Goal: Task Accomplishment & Management: Complete application form

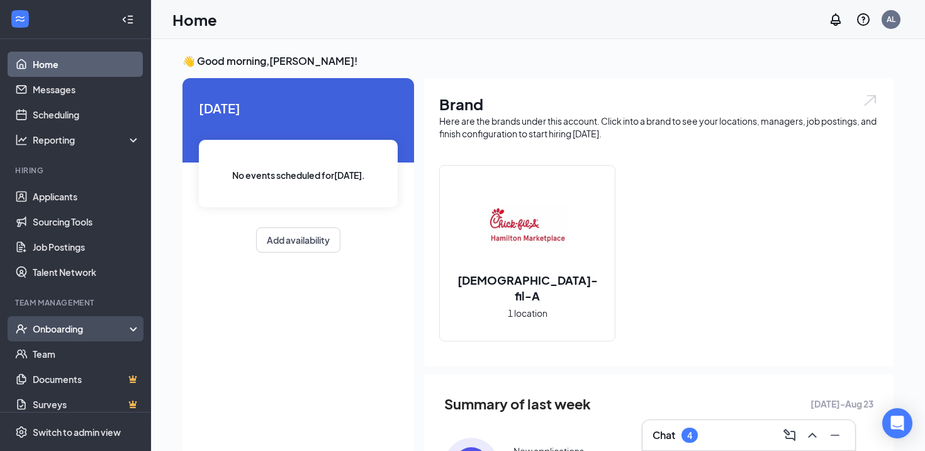
click at [59, 335] on div "Onboarding" at bounding box center [75, 328] width 151 height 25
click at [52, 352] on link "Overview" at bounding box center [87, 353] width 108 height 25
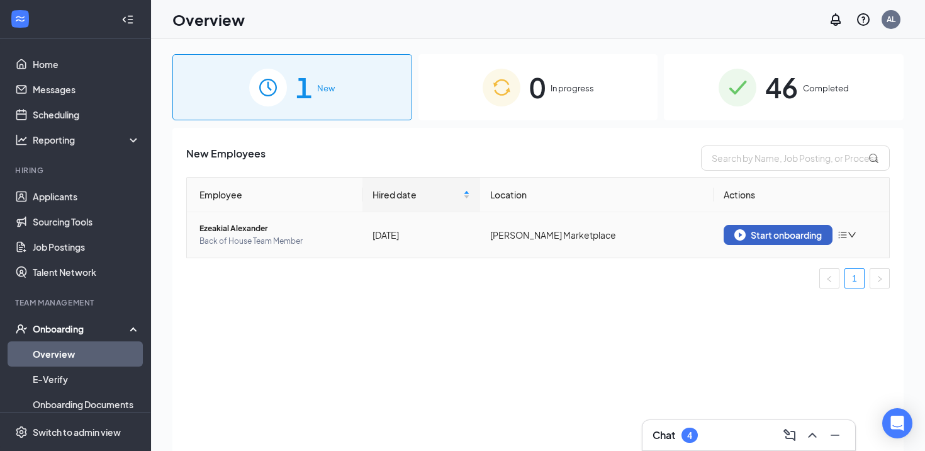
click at [767, 234] on div "Start onboarding" at bounding box center [778, 234] width 87 height 11
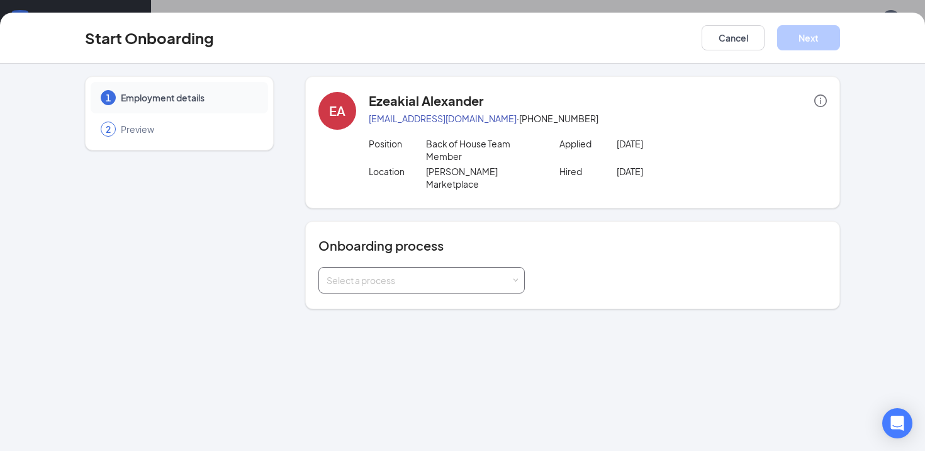
click at [439, 280] on div "Select a process" at bounding box center [422, 280] width 206 height 26
click at [429, 294] on span "Team Member Onboarding" at bounding box center [379, 293] width 111 height 11
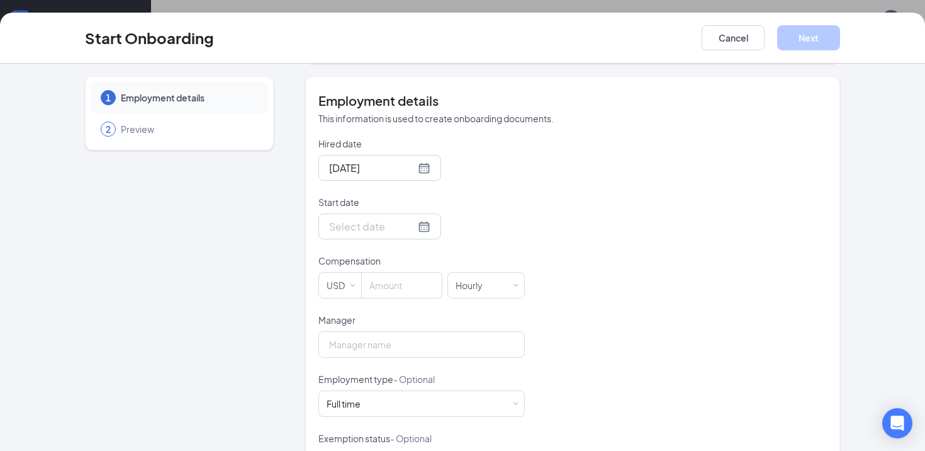
scroll to position [268, 0]
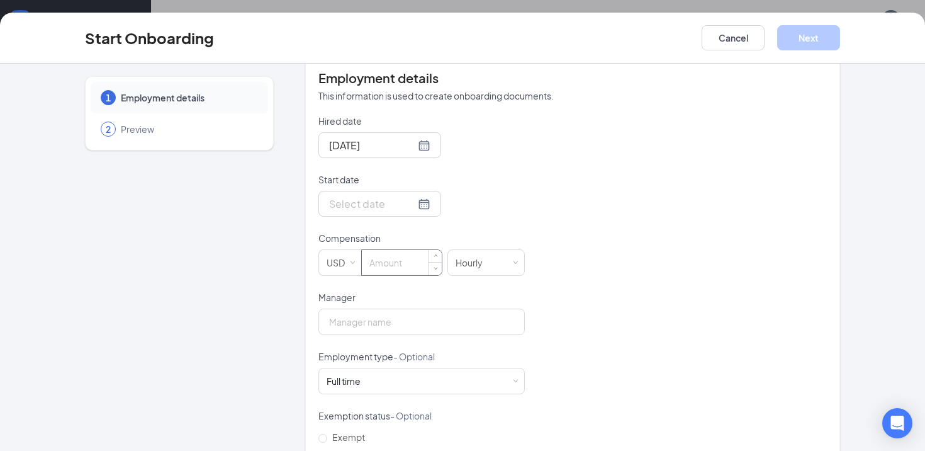
click at [386, 250] on input at bounding box center [402, 262] width 80 height 25
type input "16.5"
click at [417, 308] on input "Manager" at bounding box center [422, 321] width 206 height 26
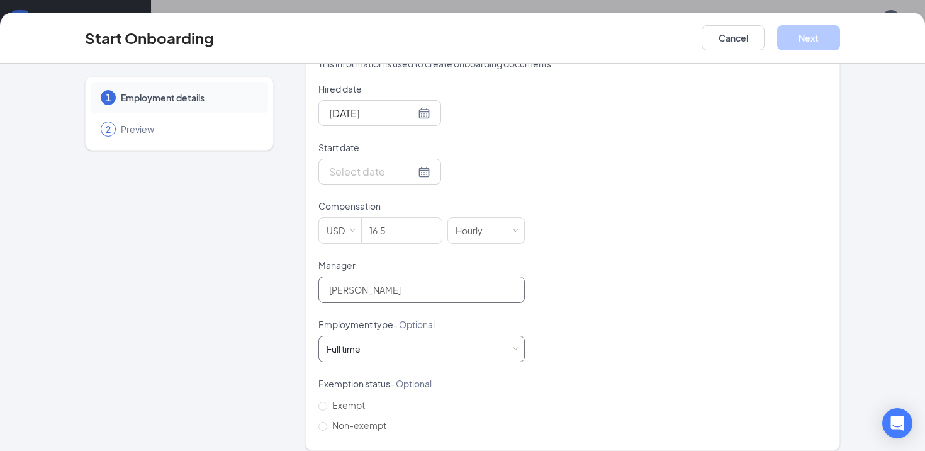
type input "[PERSON_NAME]"
click at [473, 336] on div "Full time Works 30+ hours per week and is reasonably expected to work" at bounding box center [422, 348] width 190 height 25
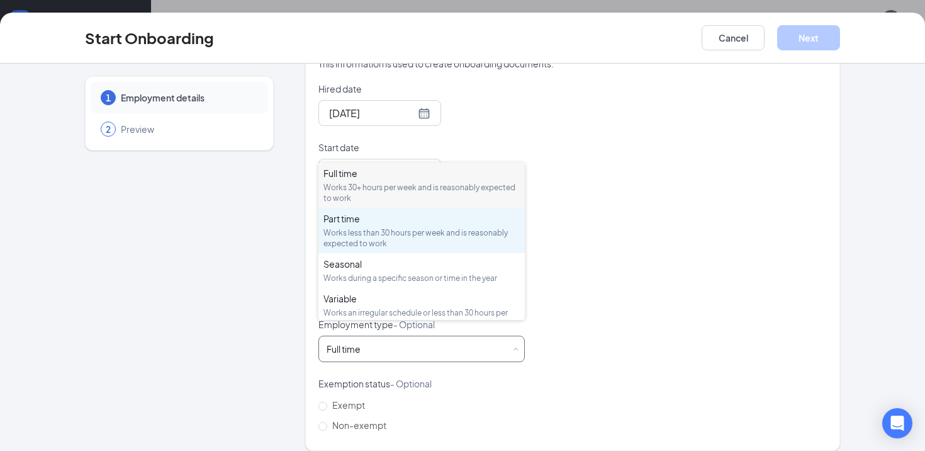
click at [420, 243] on div "Works less than 30 hours per week and is reasonably expected to work" at bounding box center [422, 237] width 196 height 21
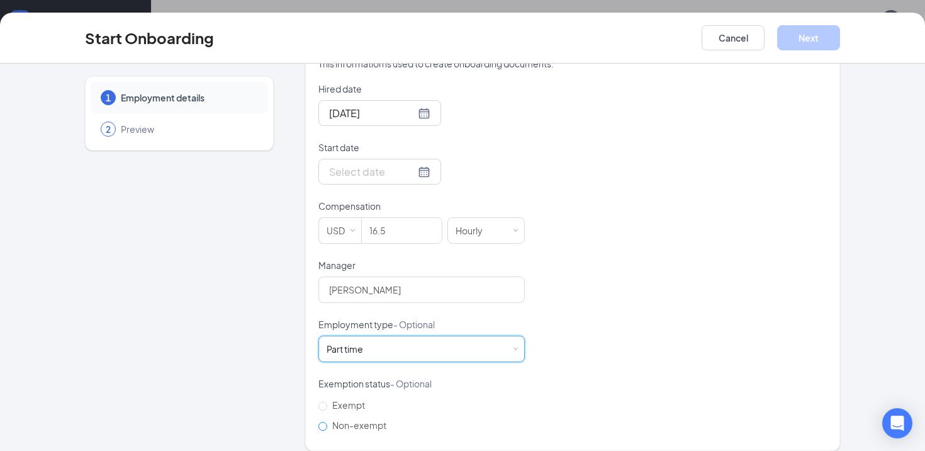
click at [322, 422] on input "Non-exempt" at bounding box center [323, 426] width 9 height 9
radio input "true"
click at [400, 164] on div at bounding box center [379, 172] width 101 height 16
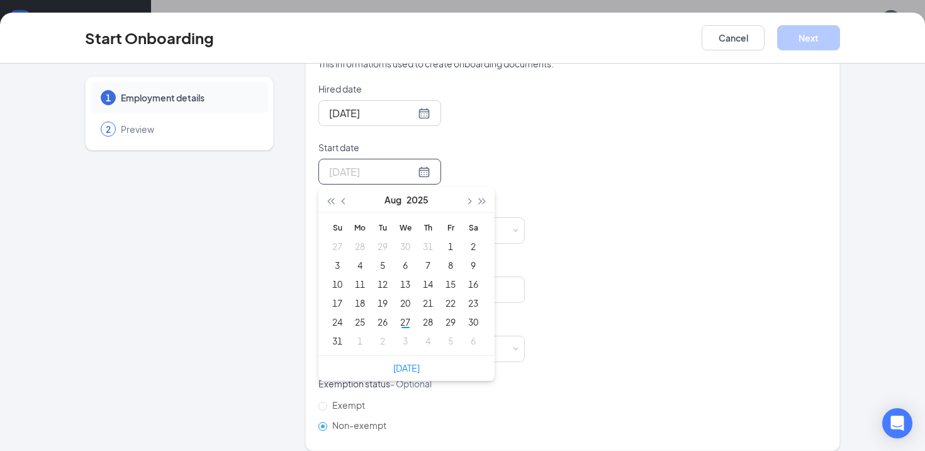
type input "[DATE]"
click at [466, 190] on button "button" at bounding box center [468, 199] width 14 height 25
type input "[DATE]"
click at [361, 239] on div "1" at bounding box center [359, 246] width 15 height 15
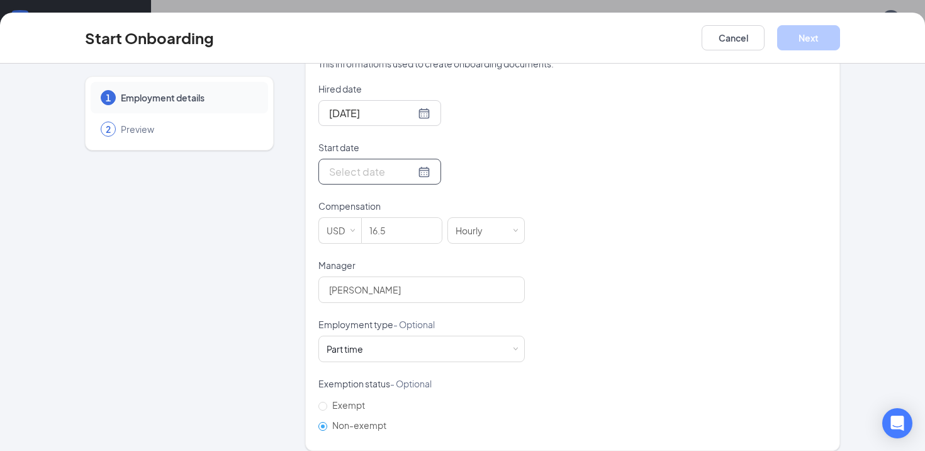
click at [409, 164] on div at bounding box center [379, 172] width 101 height 16
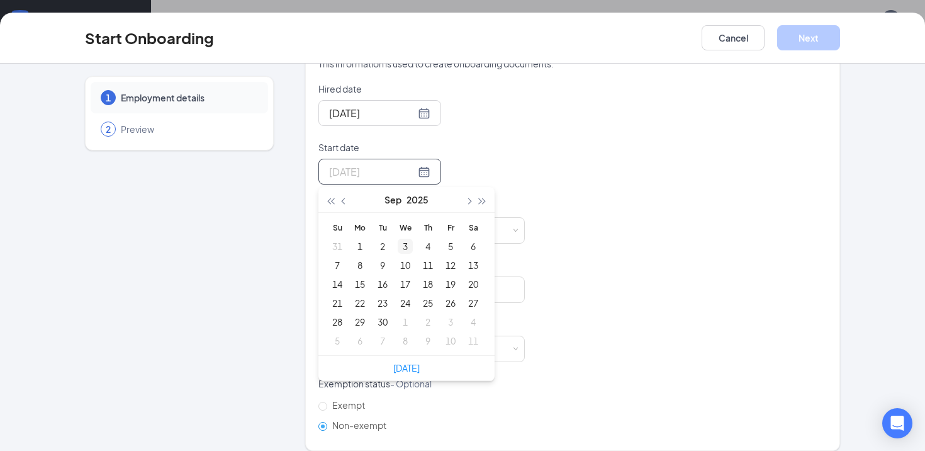
type input "[DATE]"
click at [406, 239] on div "3" at bounding box center [405, 246] width 15 height 15
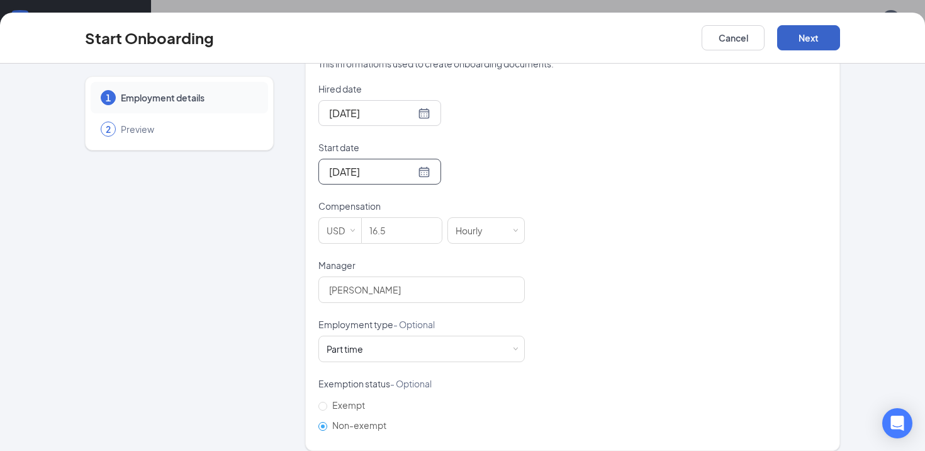
click at [819, 31] on button "Next" at bounding box center [808, 37] width 63 height 25
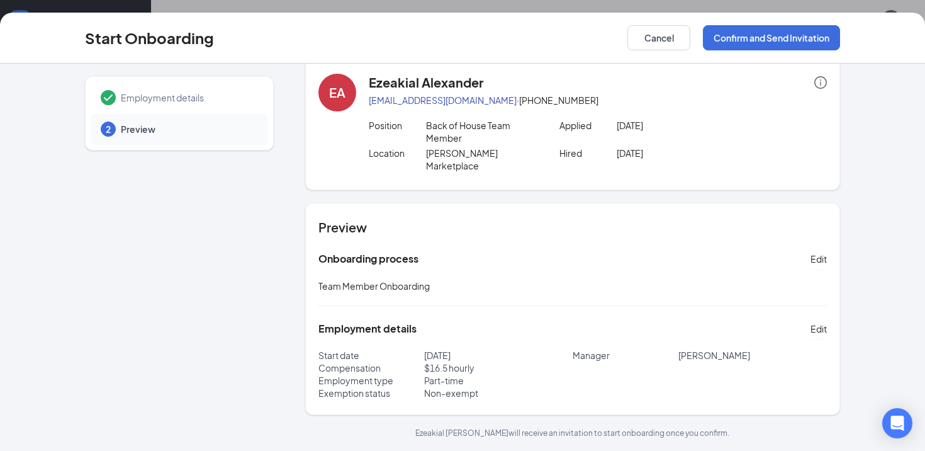
scroll to position [6, 0]
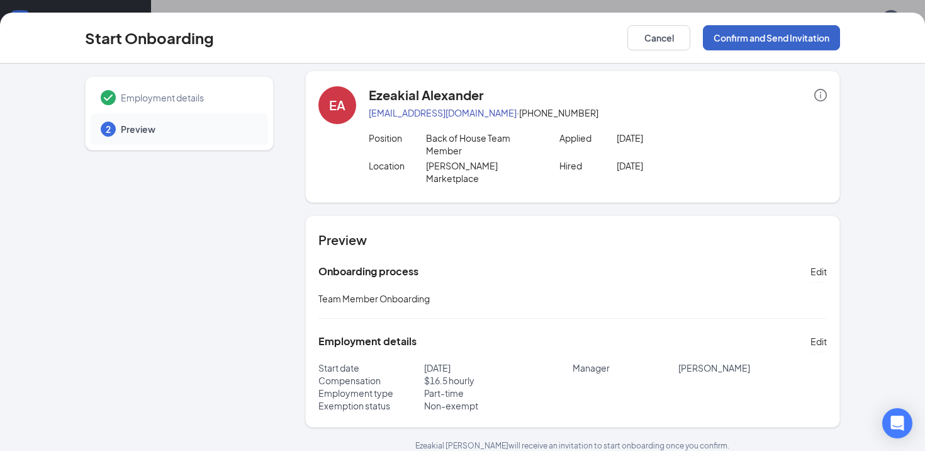
click at [779, 34] on button "Confirm and Send Invitation" at bounding box center [771, 37] width 137 height 25
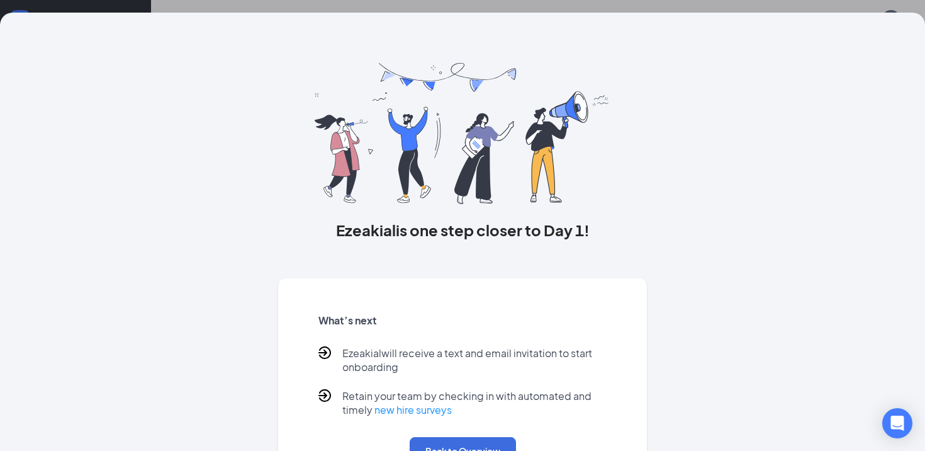
scroll to position [49, 0]
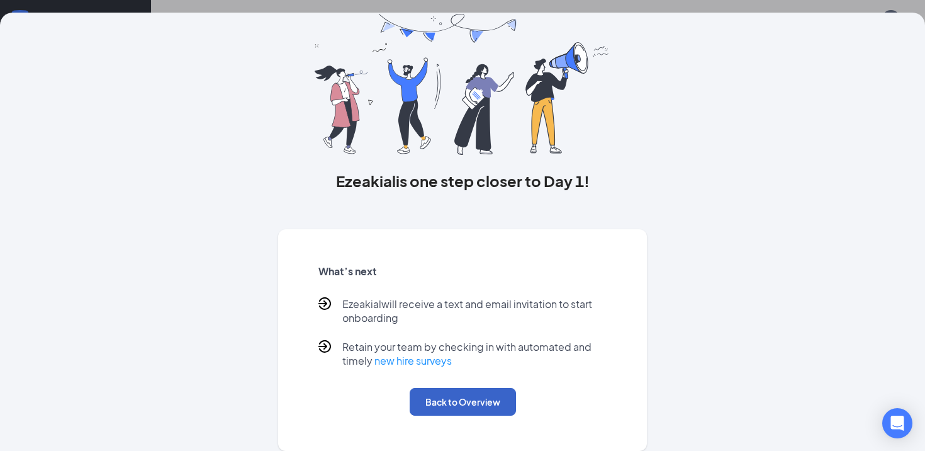
click at [460, 402] on button "Back to Overview" at bounding box center [463, 402] width 106 height 28
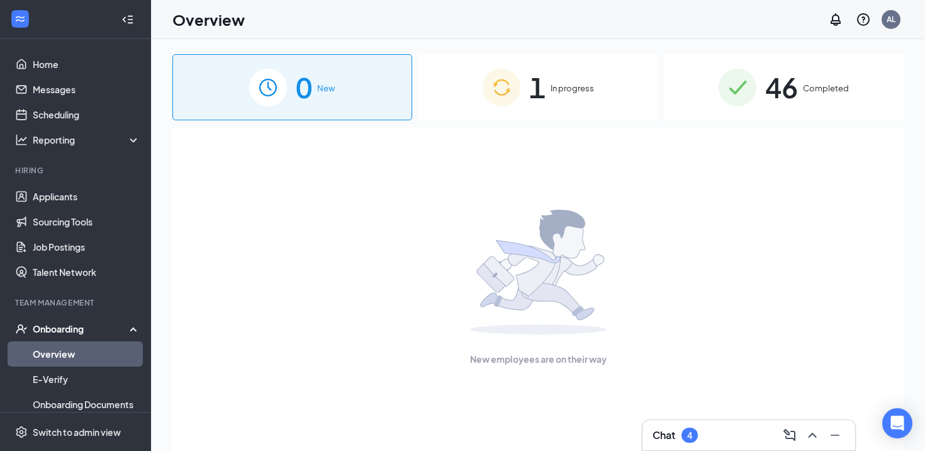
click at [574, 86] on span "In progress" at bounding box center [572, 88] width 43 height 13
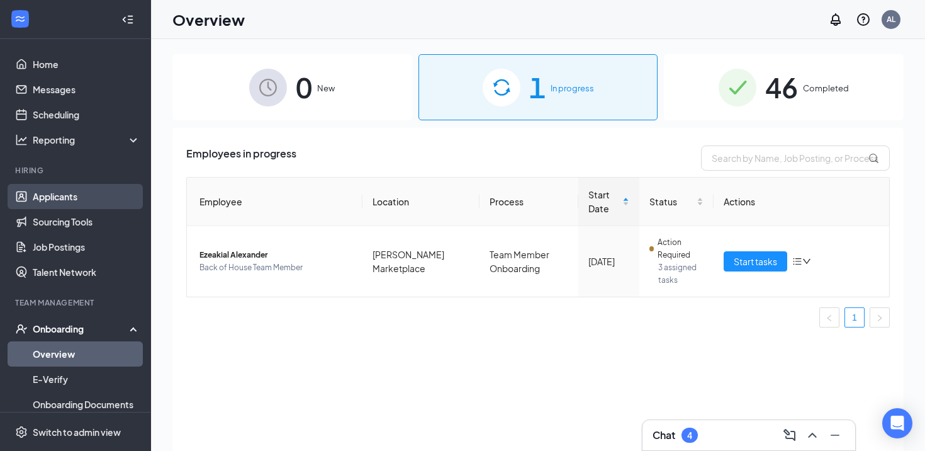
click at [60, 190] on link "Applicants" at bounding box center [87, 196] width 108 height 25
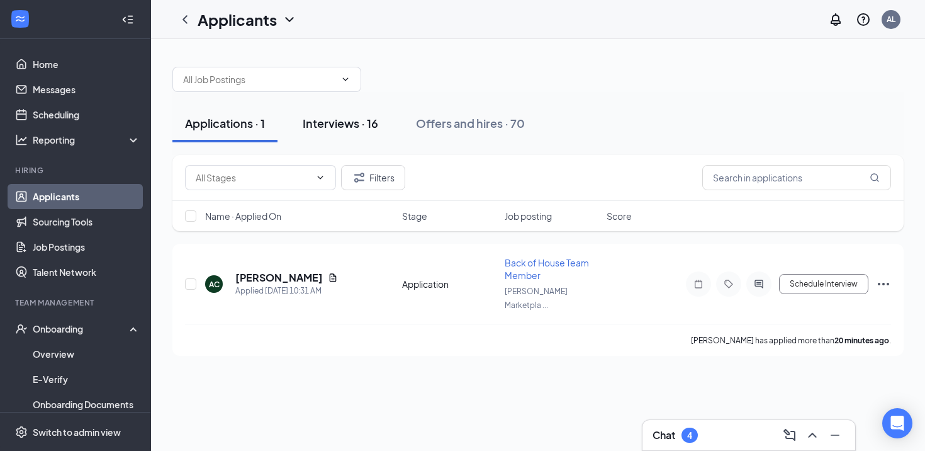
click at [344, 120] on div "Interviews · 16" at bounding box center [341, 123] width 76 height 16
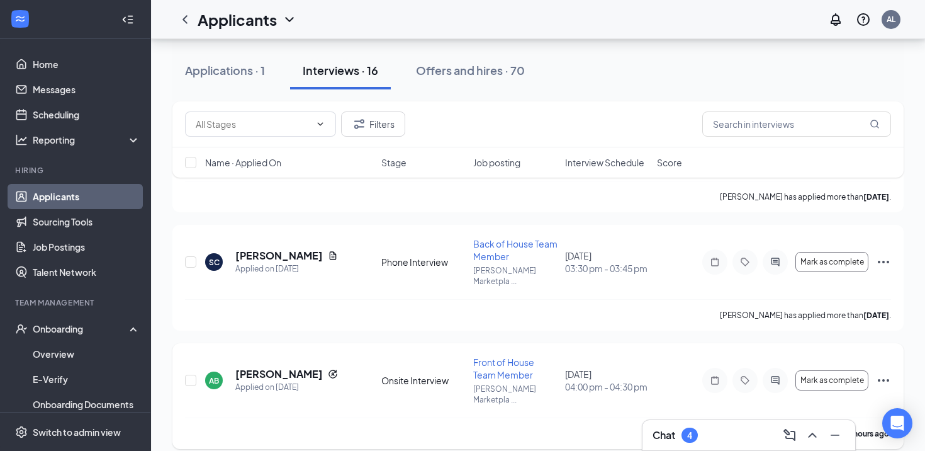
scroll to position [490, 0]
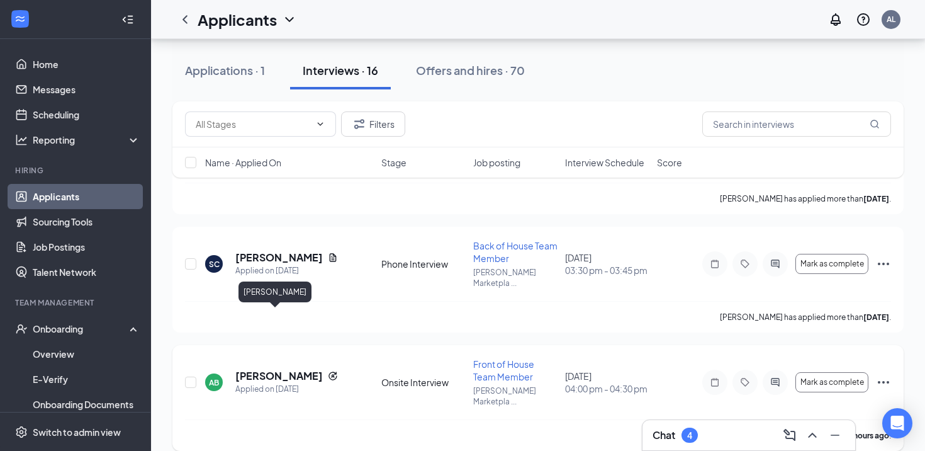
click at [252, 369] on h5 "[PERSON_NAME]" at bounding box center [278, 376] width 87 height 14
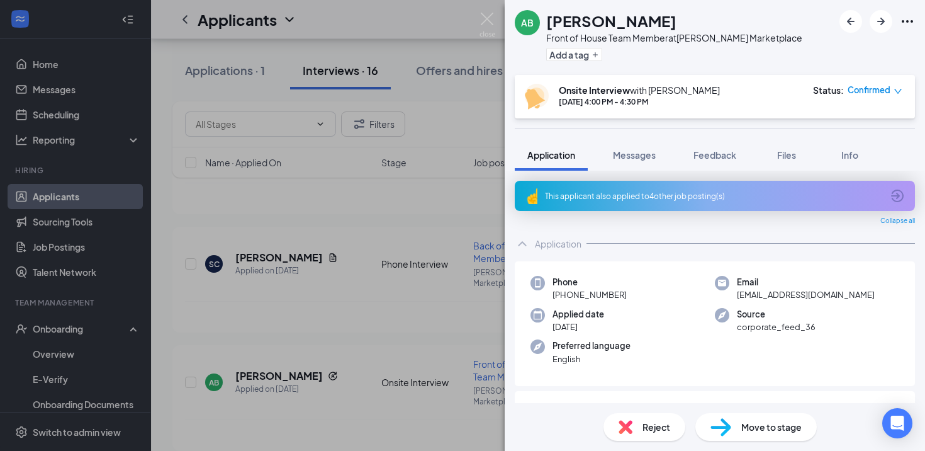
click at [738, 429] on div "Move to stage" at bounding box center [756, 427] width 121 height 28
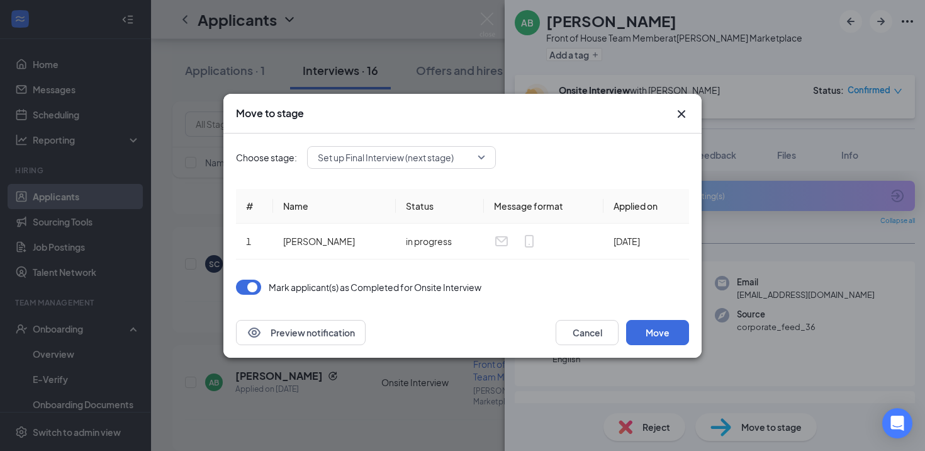
click at [445, 159] on span "Set up Final Interview (next stage)" at bounding box center [386, 157] width 136 height 19
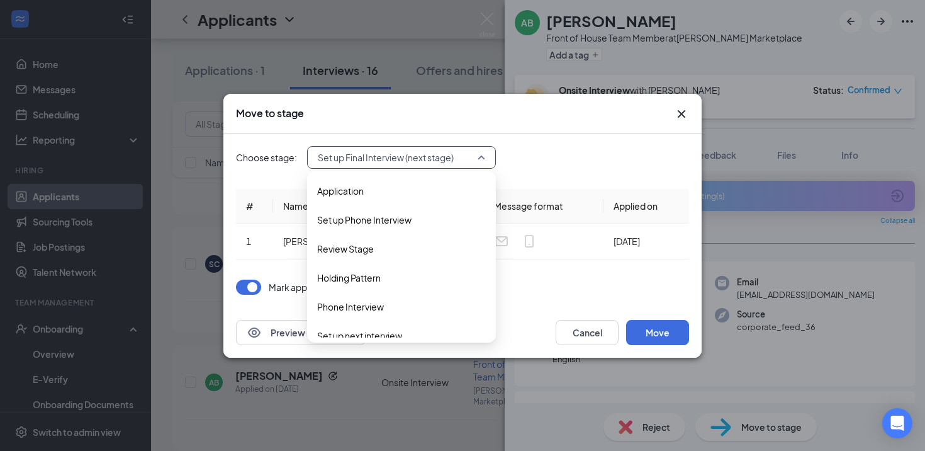
scroll to position [72, 0]
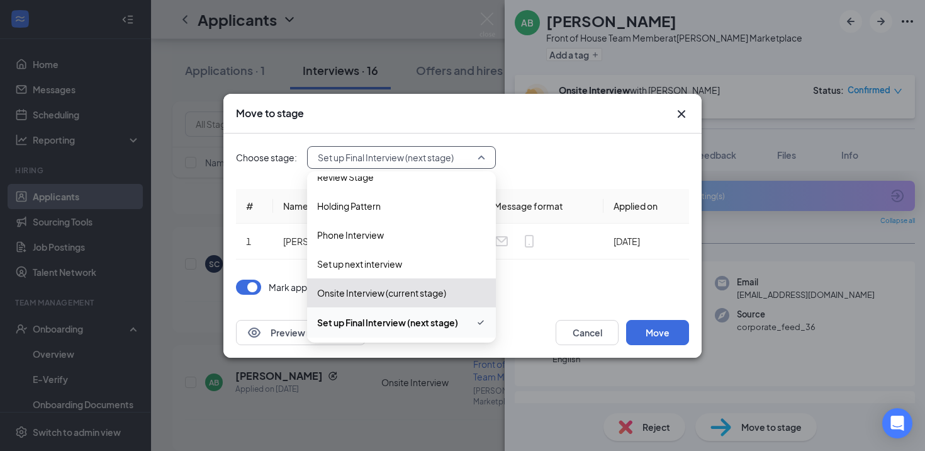
click at [409, 318] on span "Set up Final Interview (next stage)" at bounding box center [387, 322] width 141 height 14
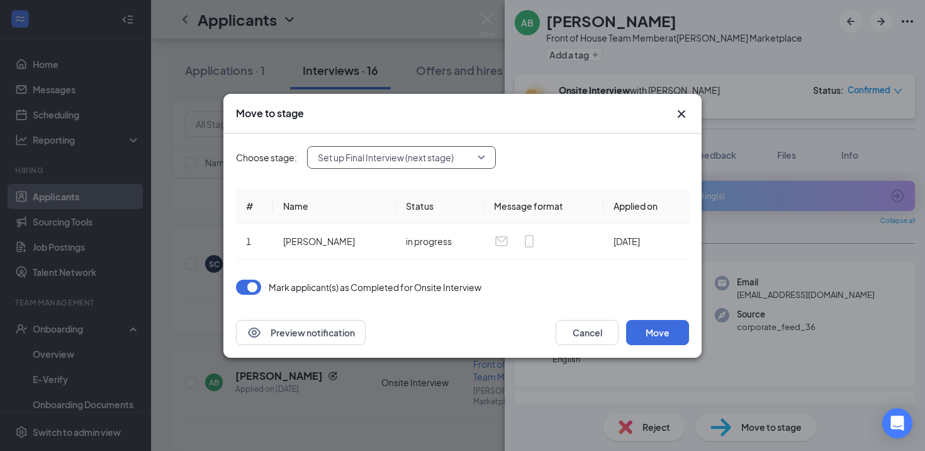
click at [449, 157] on span "Set up Final Interview (next stage)" at bounding box center [386, 157] width 136 height 19
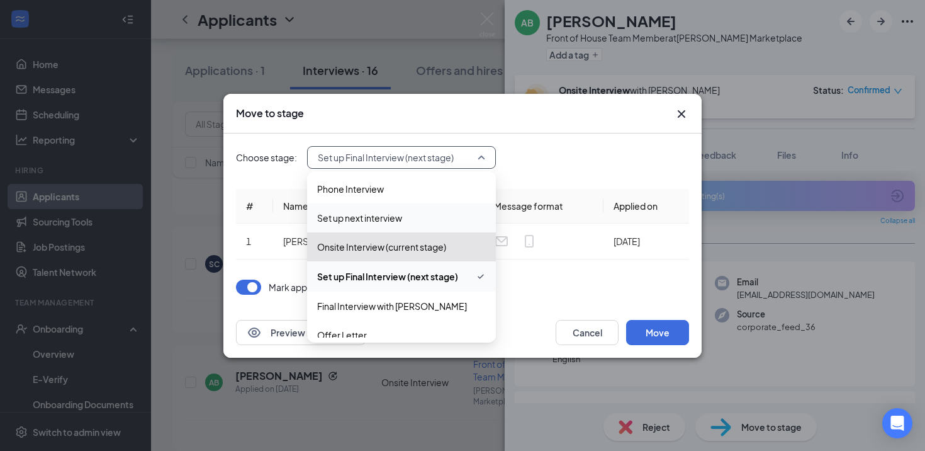
scroll to position [141, 0]
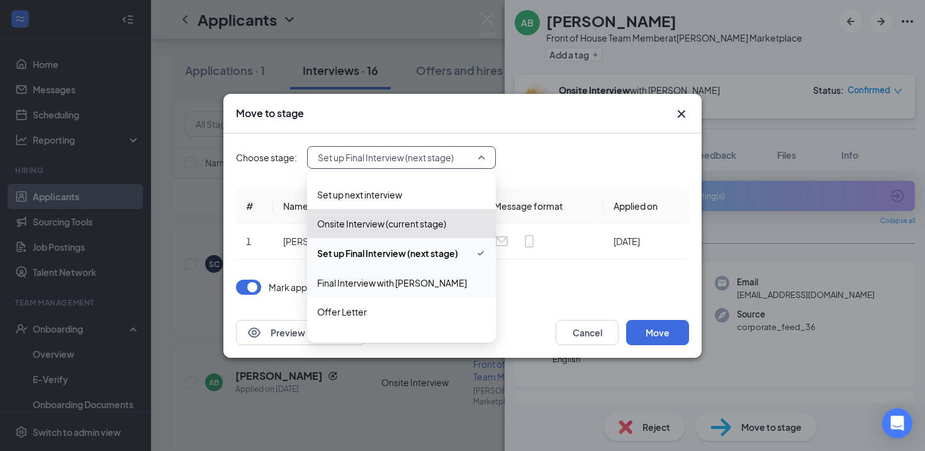
click at [399, 281] on span "Final Interview with [PERSON_NAME]" at bounding box center [392, 283] width 150 height 14
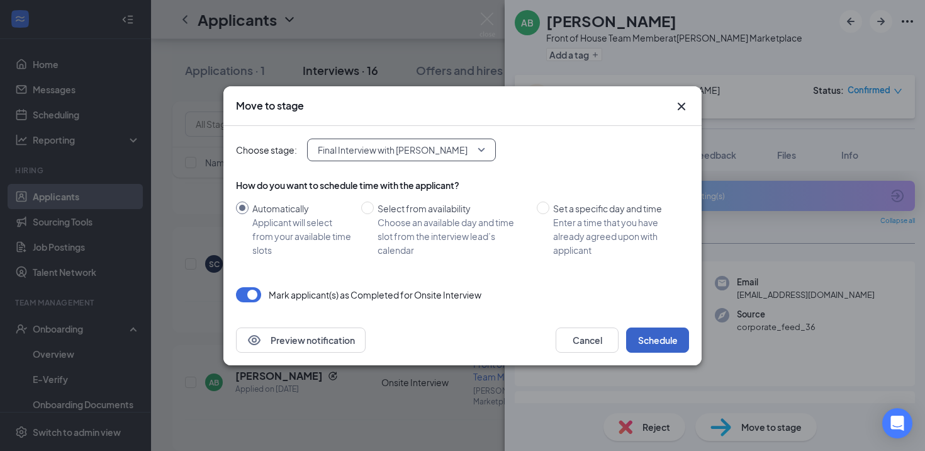
click at [667, 337] on button "Schedule" at bounding box center [657, 339] width 63 height 25
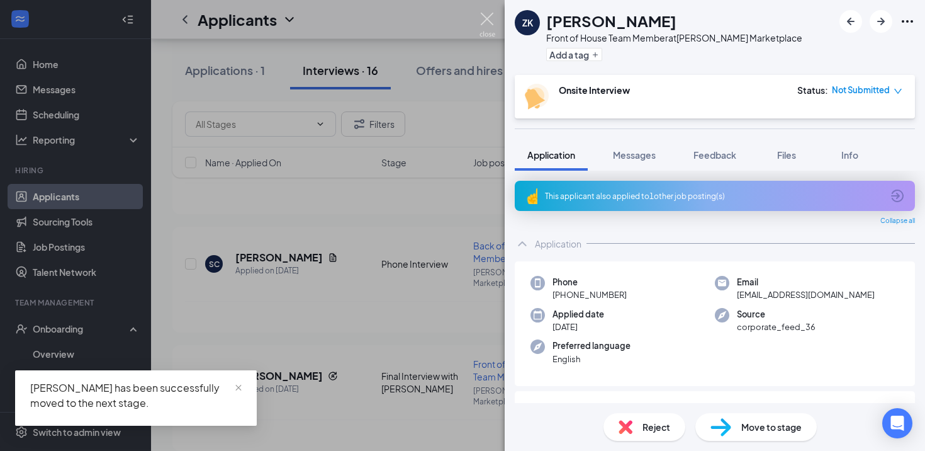
click at [490, 19] on img at bounding box center [488, 25] width 16 height 25
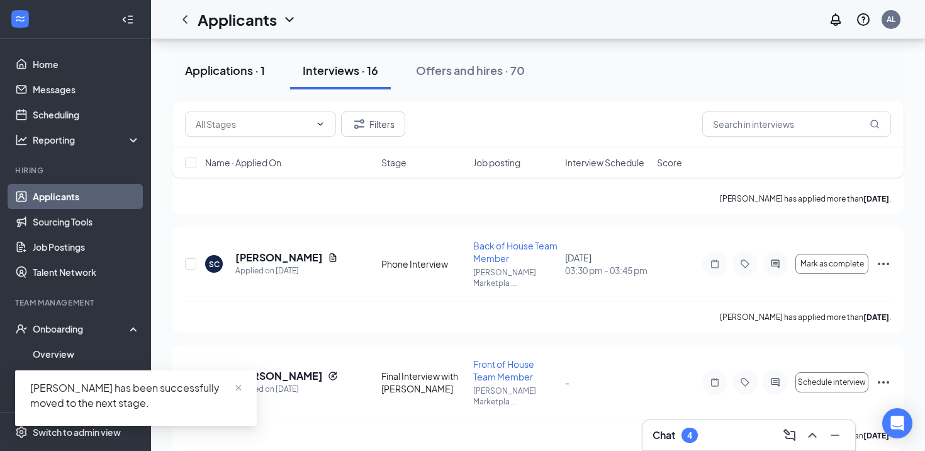
click at [228, 77] on div "Applications · 1" at bounding box center [225, 70] width 80 height 16
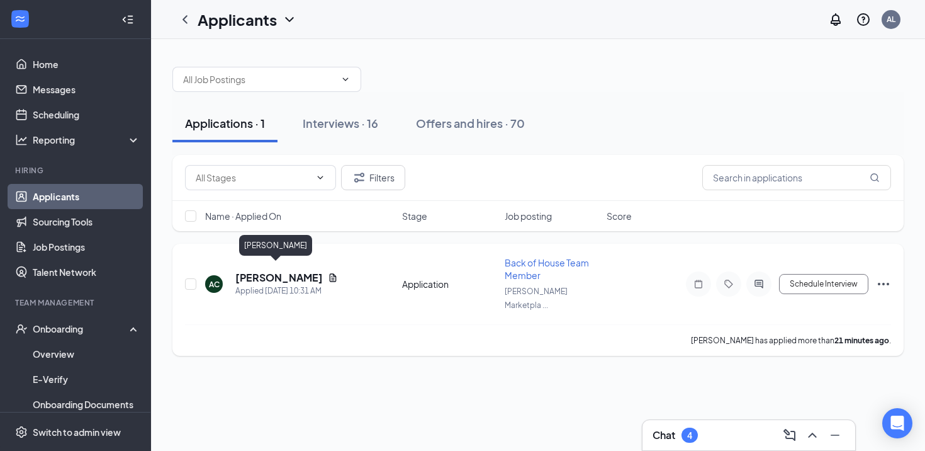
click at [274, 271] on h5 "[PERSON_NAME]" at bounding box center [278, 278] width 87 height 14
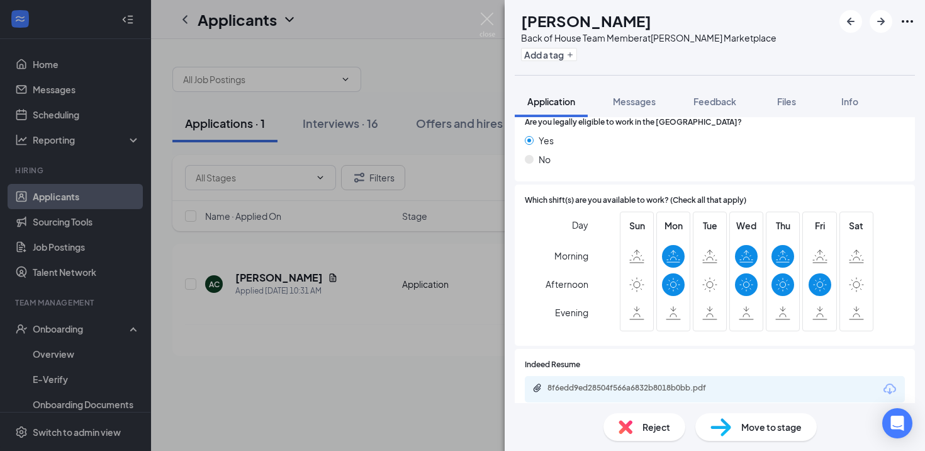
scroll to position [323, 0]
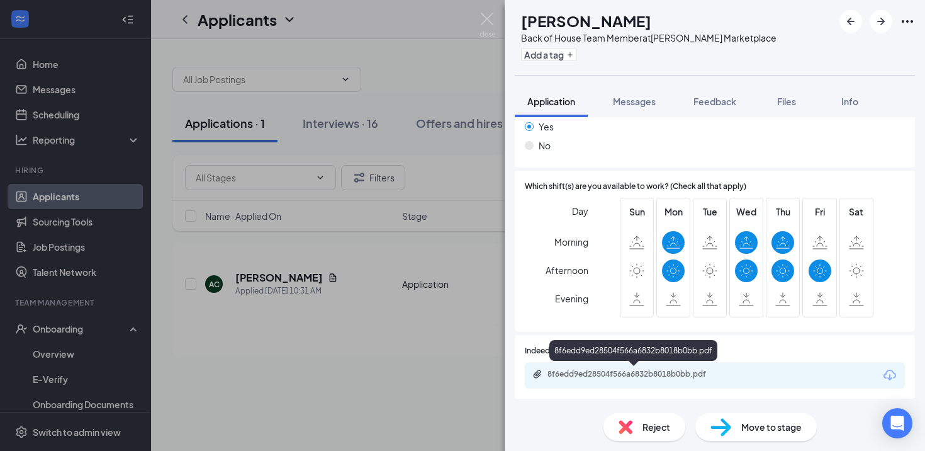
click at [590, 375] on div "8f6edd9ed28504f566a6832b8018b0bb.pdf" at bounding box center [636, 374] width 176 height 10
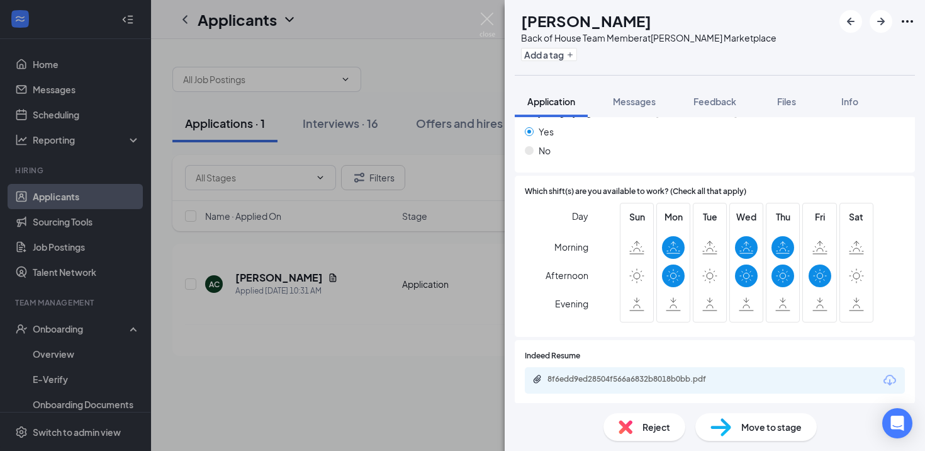
click at [758, 433] on span "Move to stage" at bounding box center [771, 427] width 60 height 14
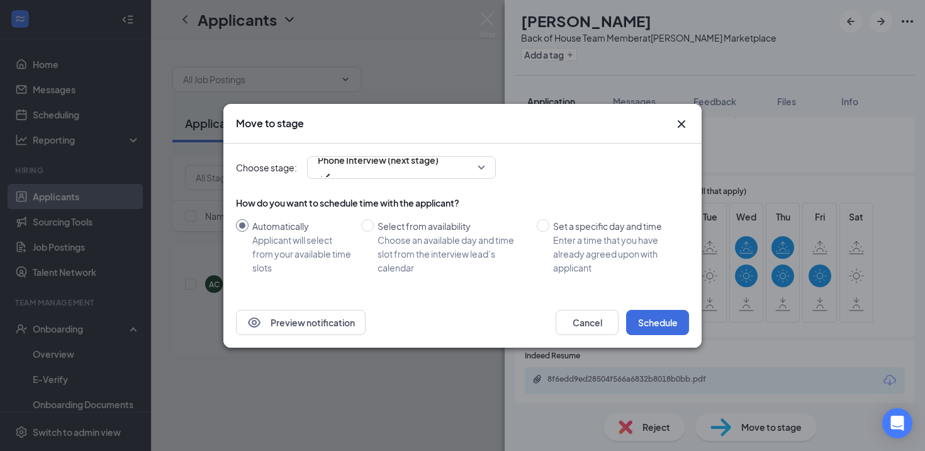
click at [566, 298] on div "Preview notification Cancel Schedule" at bounding box center [462, 322] width 478 height 50
click at [590, 317] on button "Cancel" at bounding box center [587, 322] width 63 height 25
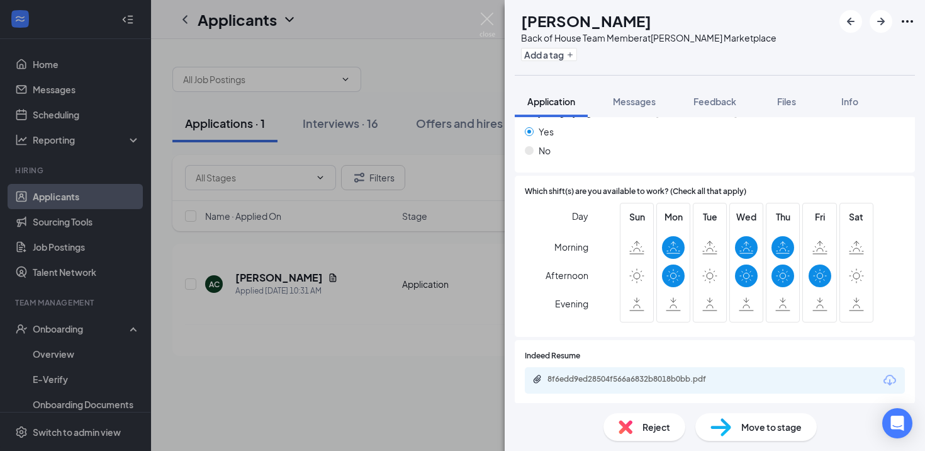
click at [643, 424] on span "Reject" at bounding box center [657, 427] width 28 height 14
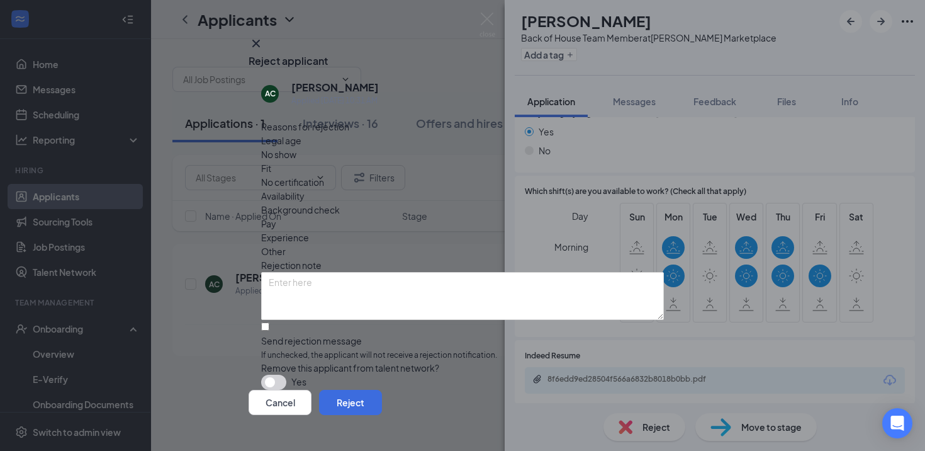
scroll to position [16, 0]
click at [265, 322] on input "Send rejection message If unchecked, the applicant will not receive a rejection…" at bounding box center [265, 326] width 8 height 8
checkbox input "true"
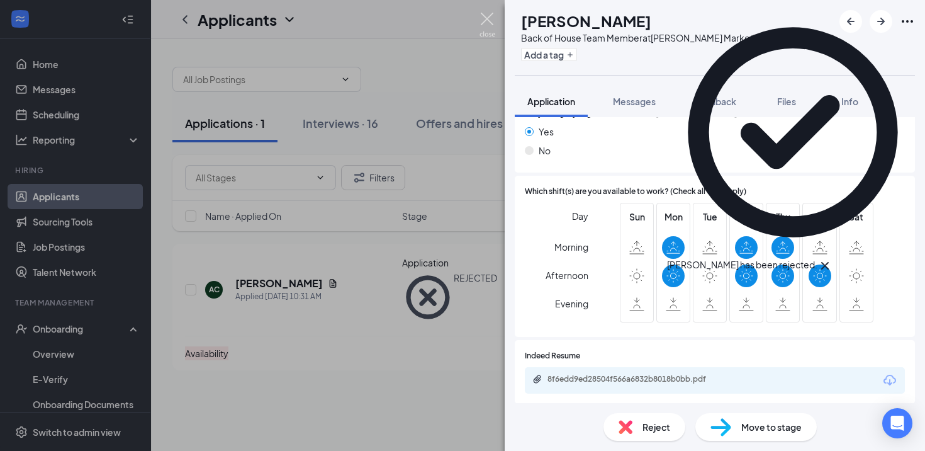
click at [486, 20] on img at bounding box center [488, 25] width 16 height 25
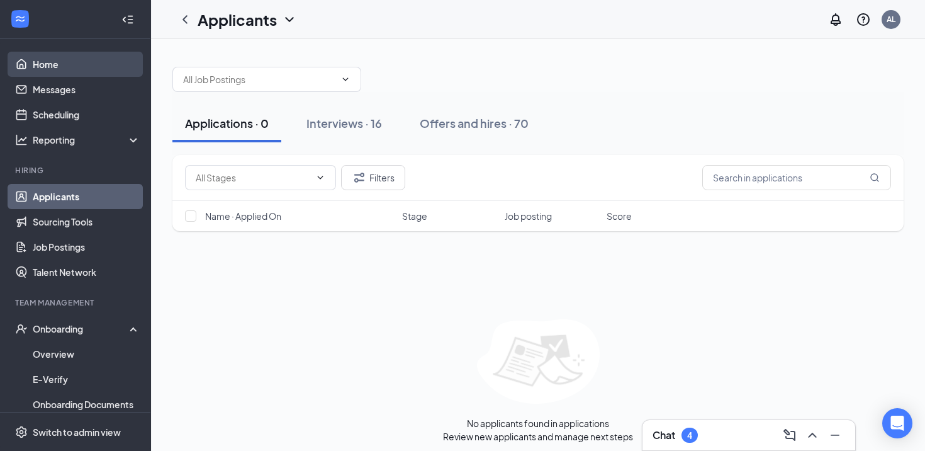
click at [43, 66] on link "Home" at bounding box center [87, 64] width 108 height 25
